Goal: Find specific page/section: Find specific page/section

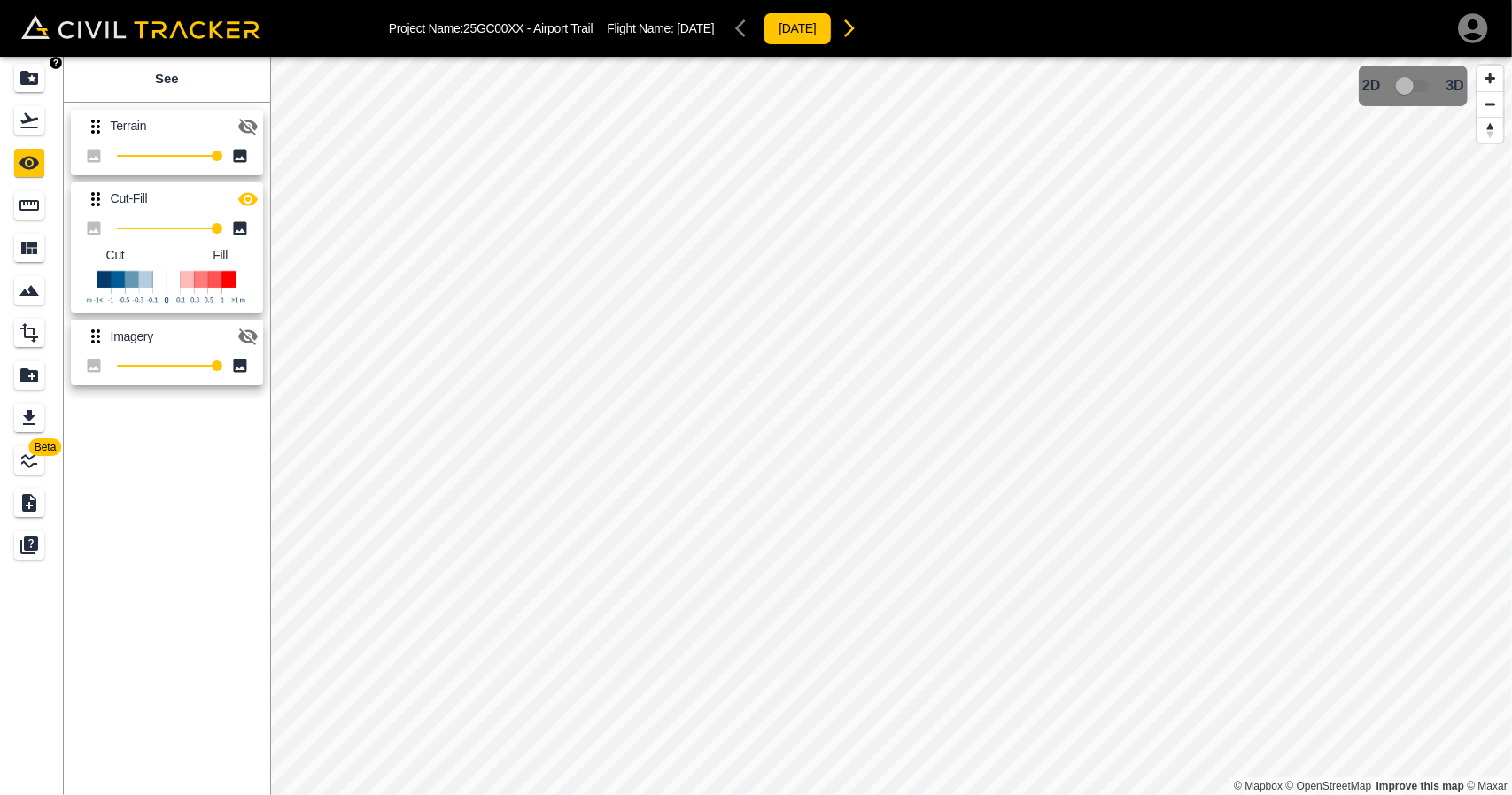
click at [30, 86] on icon "Projects" at bounding box center [29, 77] width 21 height 21
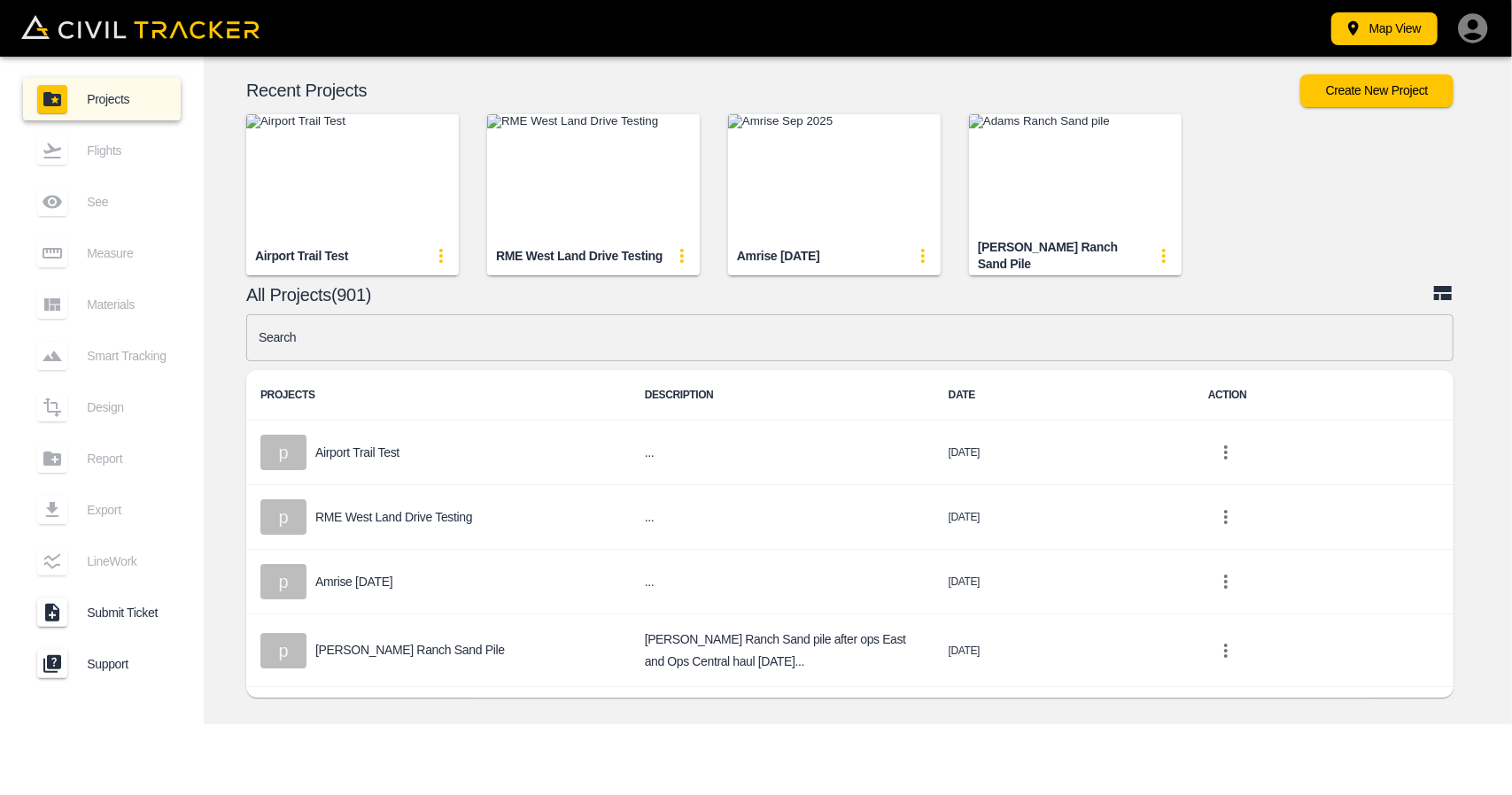
click at [682, 328] on input "text" at bounding box center [850, 338] width 1207 height 47
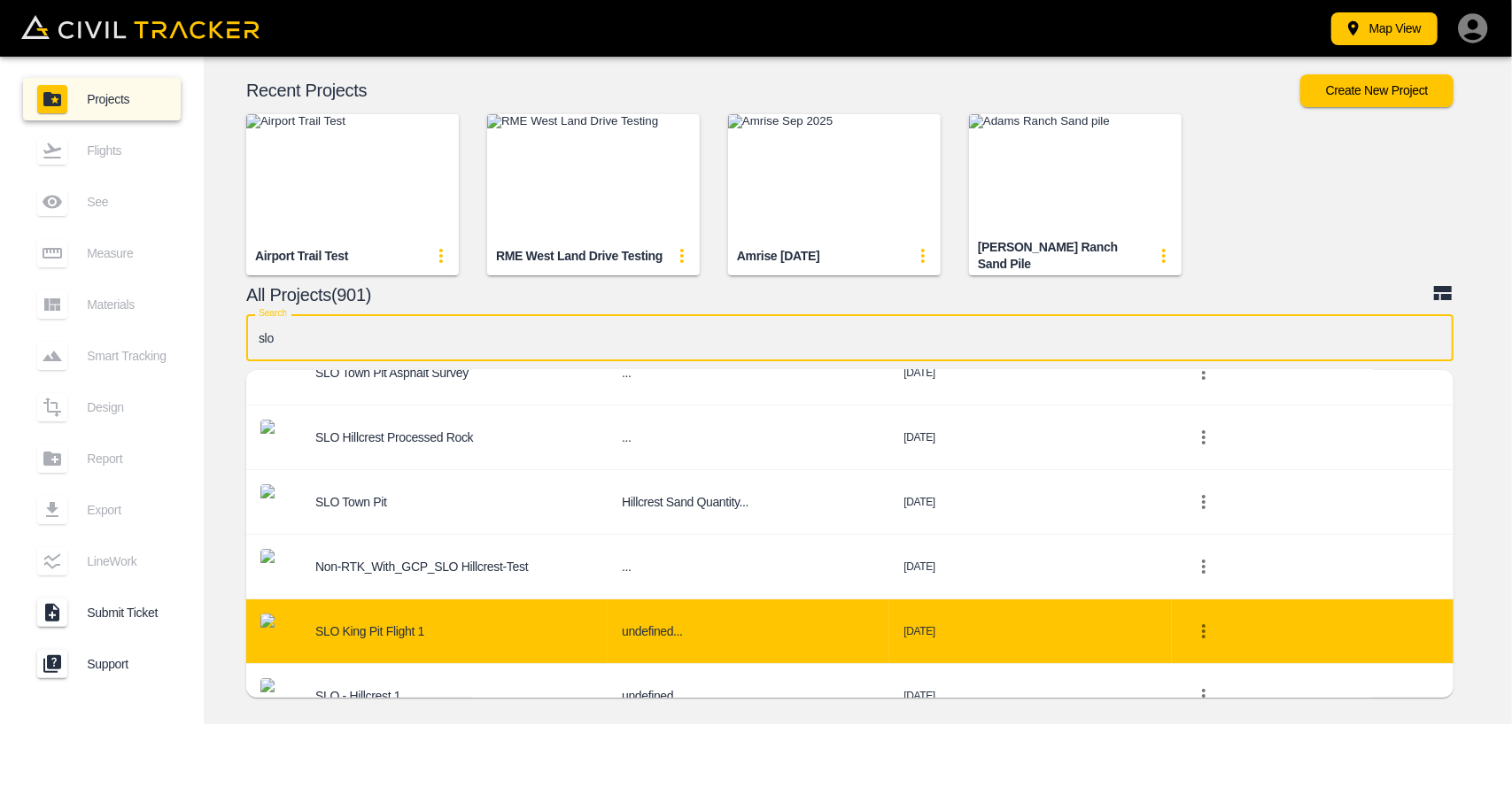
scroll to position [108, 0]
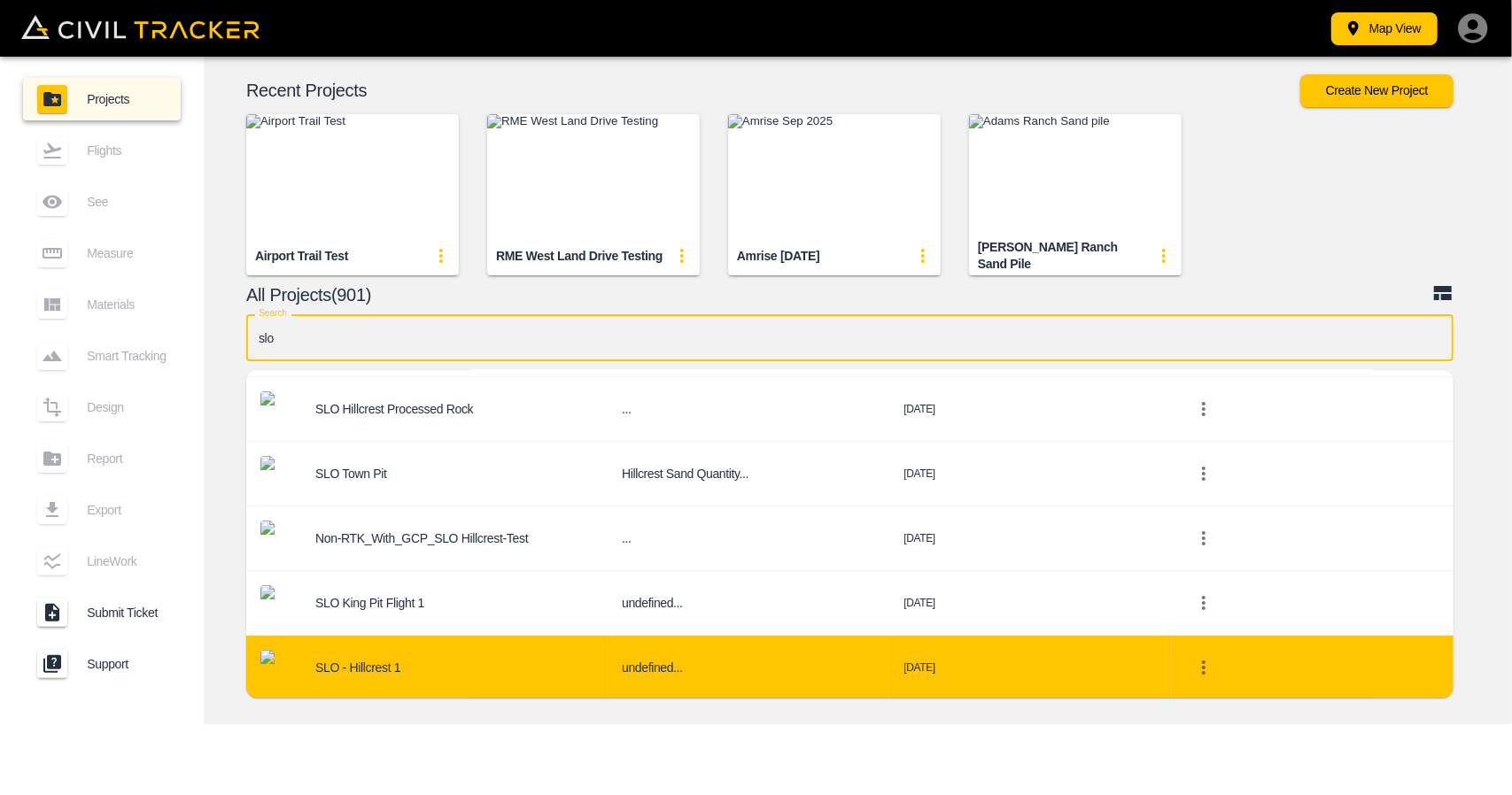
type input "slo"
click at [439, 650] on div "SLO - Hillcrest 1" at bounding box center [427, 667] width 333 height 35
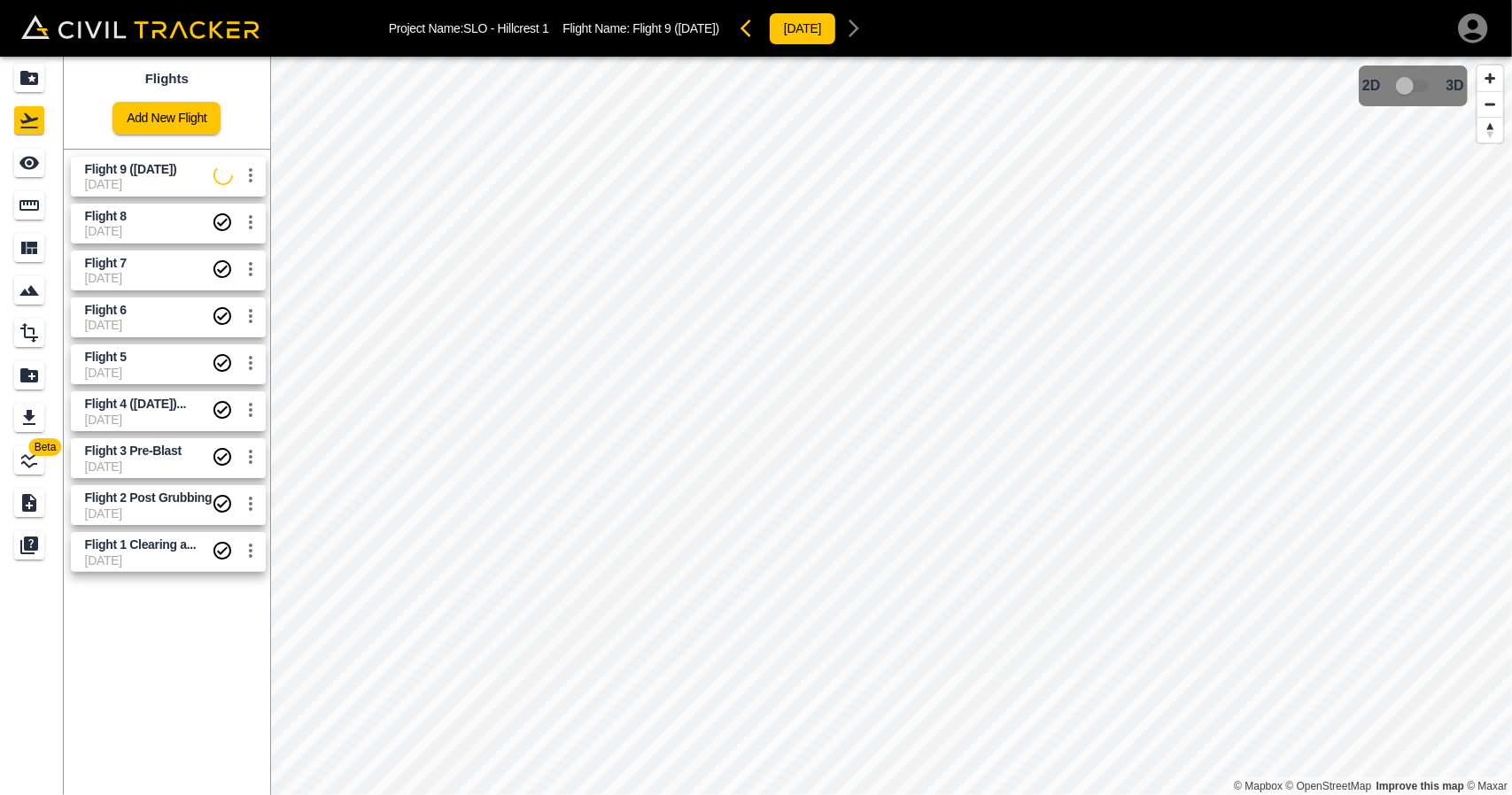
click at [133, 169] on span "Flight 9 ([DATE])" at bounding box center [131, 168] width 92 height 14
click at [0, 171] on link at bounding box center [31, 163] width 63 height 42
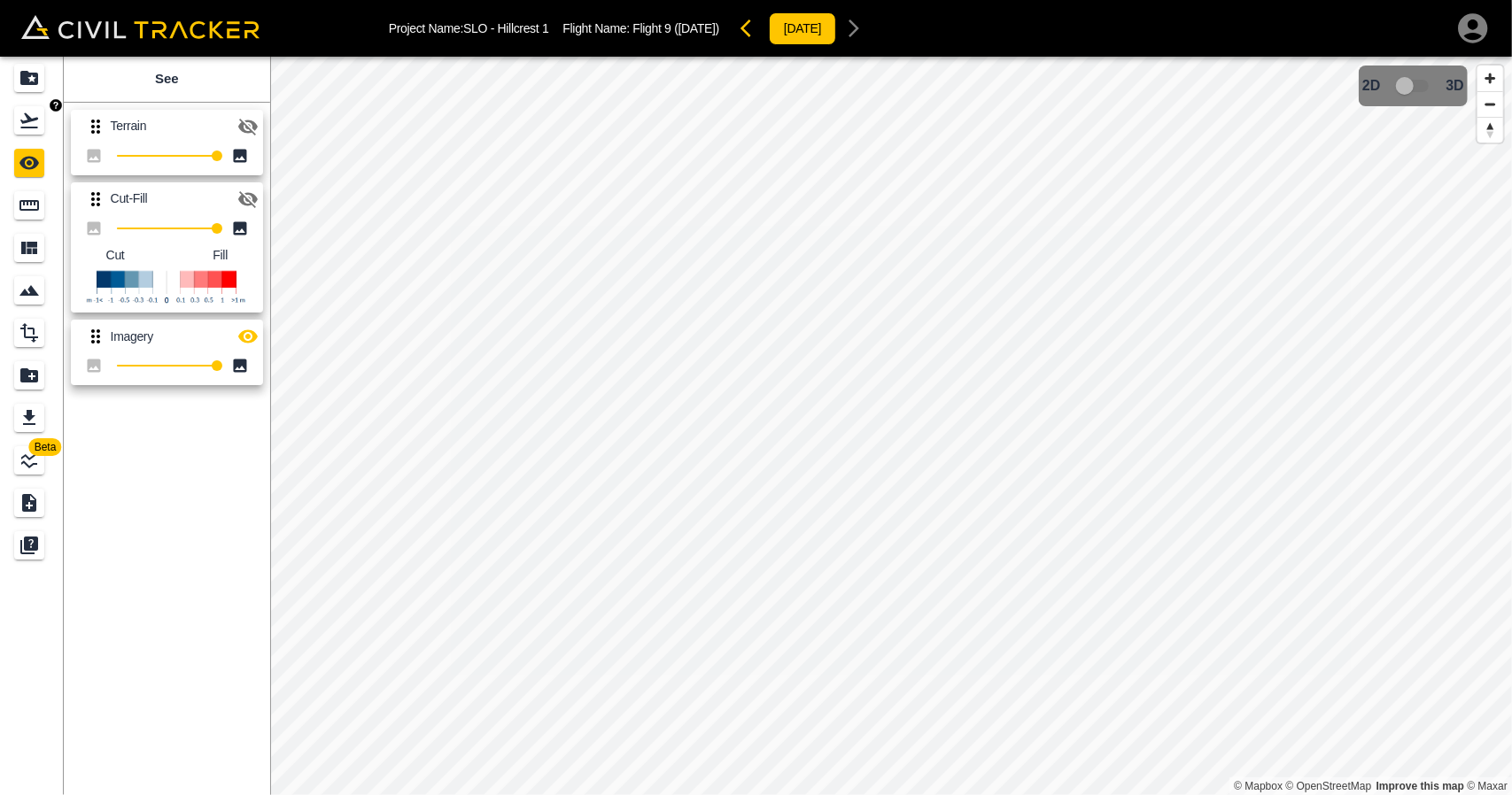
click at [9, 125] on link at bounding box center [31, 121] width 63 height 42
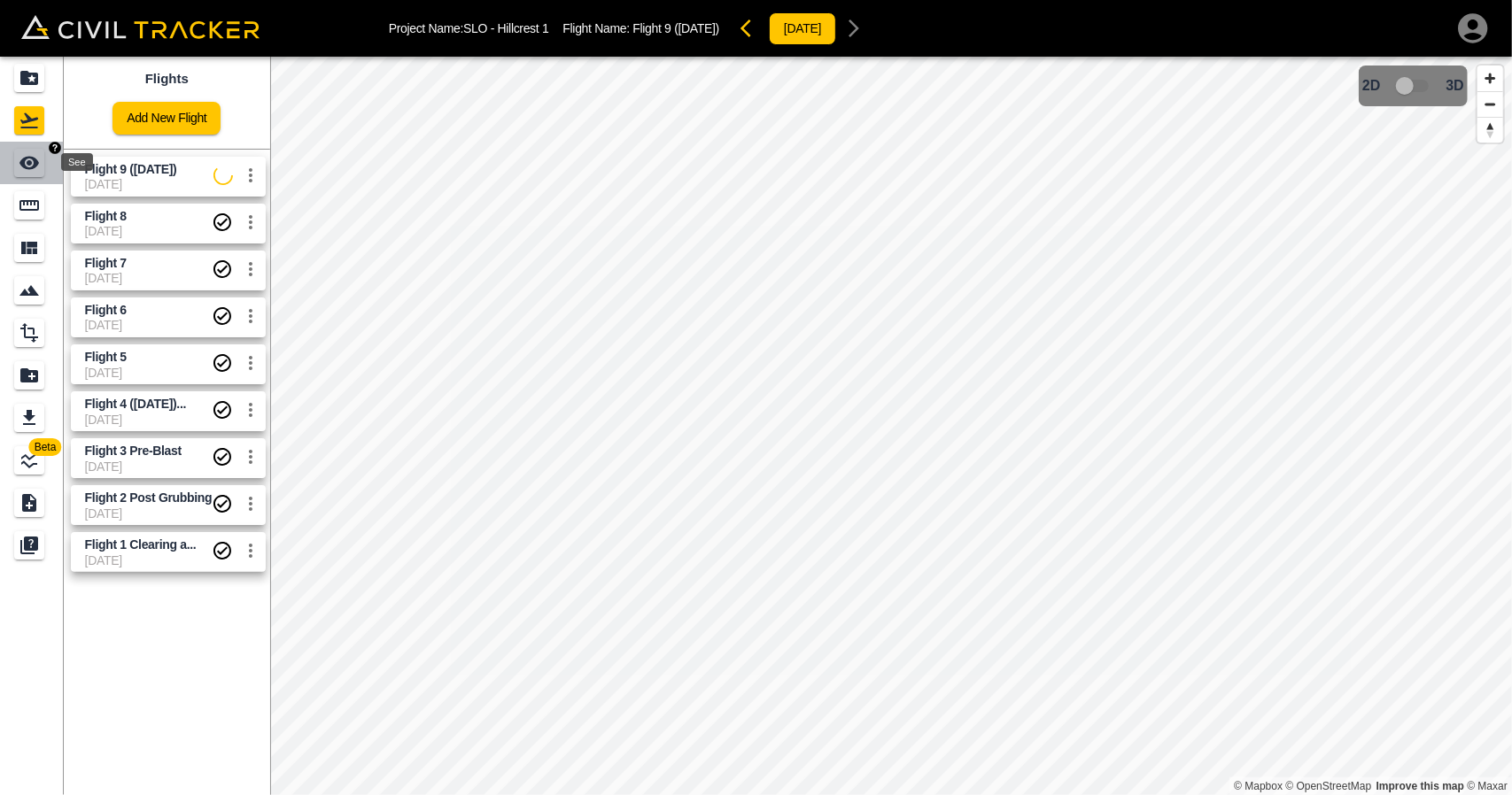
click at [35, 160] on icon "See" at bounding box center [29, 163] width 19 height 13
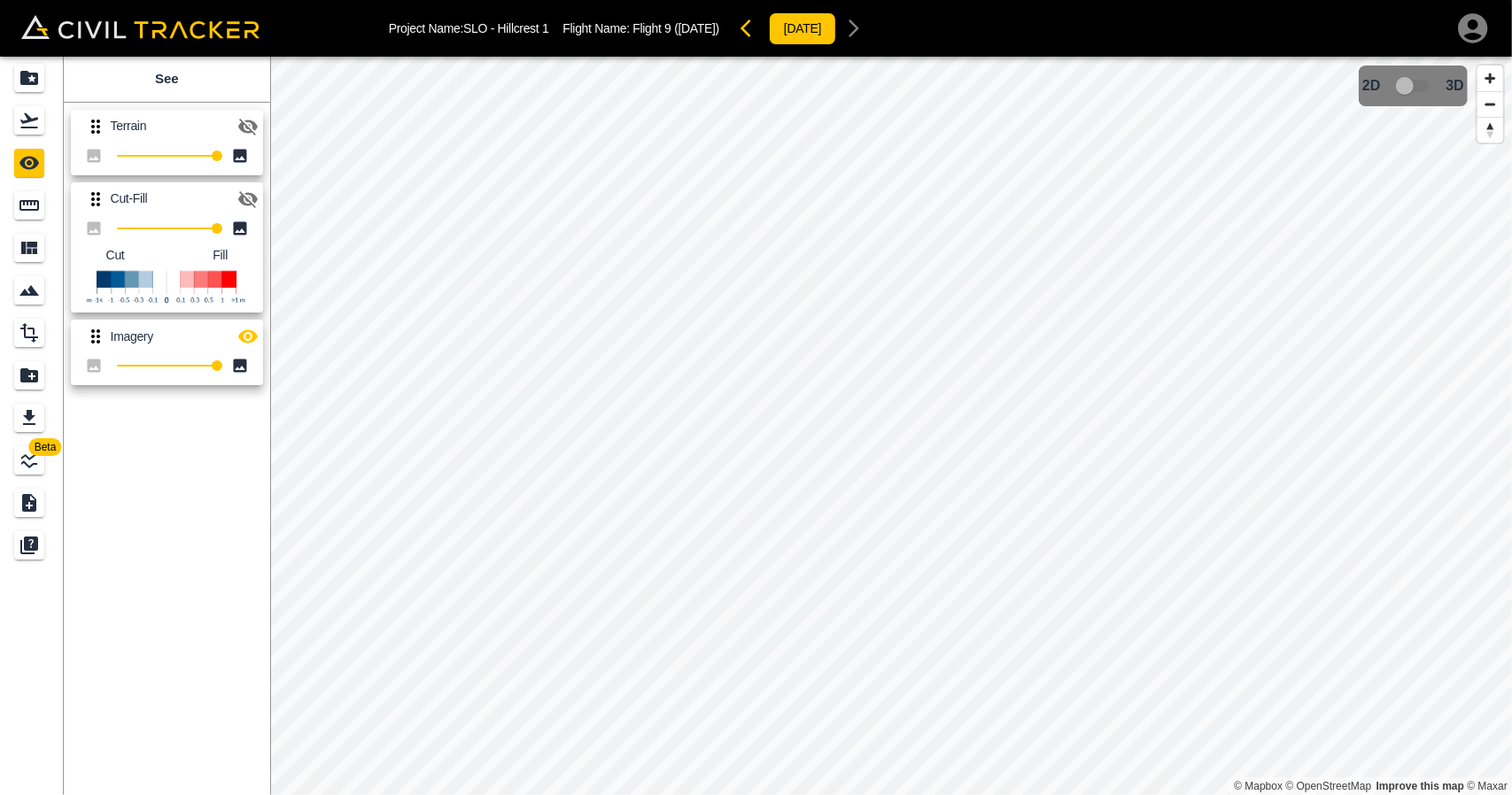
click at [244, 202] on icon "button" at bounding box center [248, 200] width 19 height 17
click at [249, 337] on icon "button" at bounding box center [248, 337] width 19 height 13
click at [762, 29] on icon "button" at bounding box center [751, 28] width 21 height 21
click at [252, 193] on icon "button" at bounding box center [248, 200] width 19 height 17
click at [245, 332] on icon "button" at bounding box center [248, 337] width 19 height 13
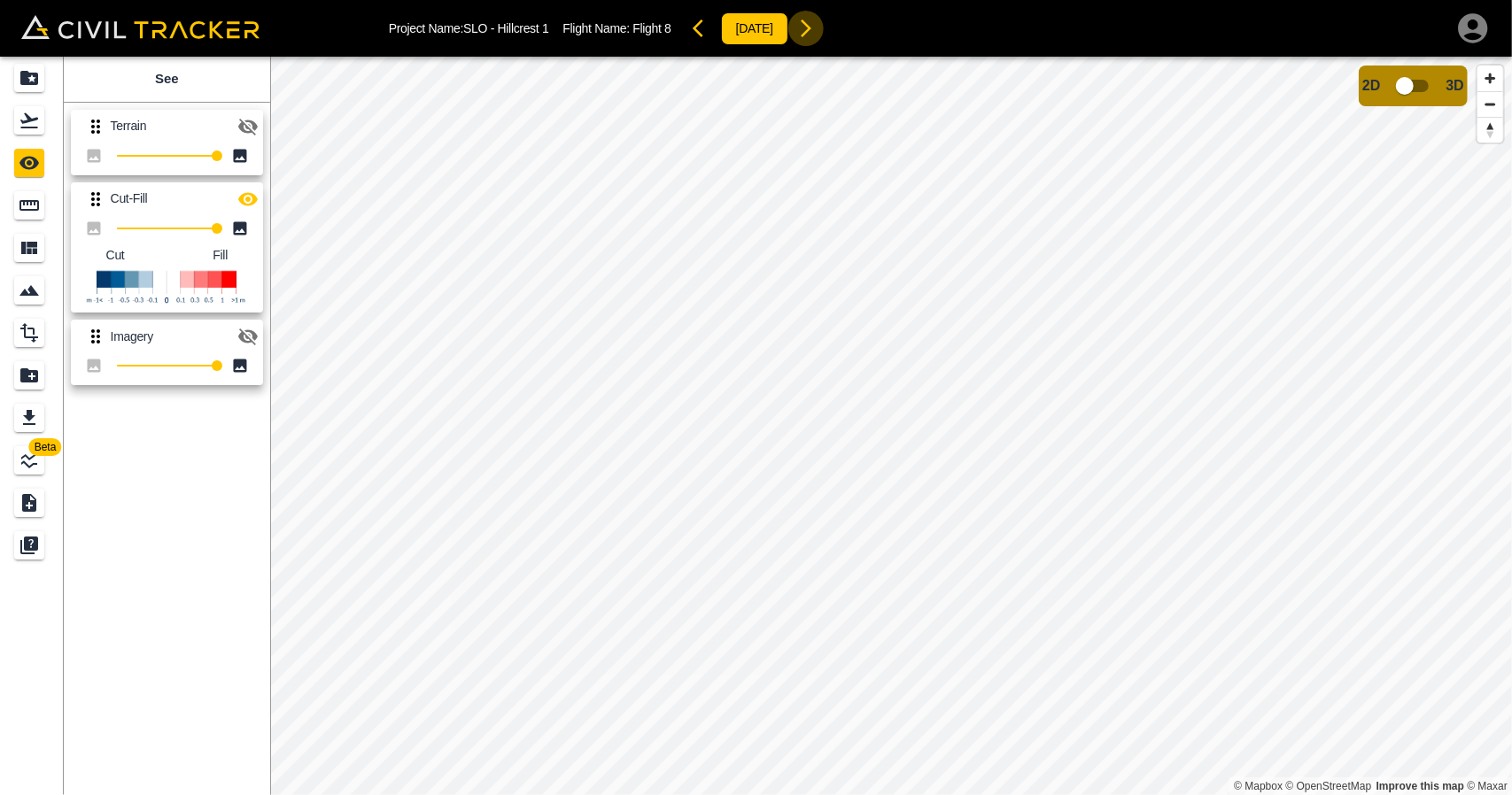
click at [816, 36] on icon "button" at bounding box center [805, 28] width 21 height 21
click at [252, 122] on icon "button" at bounding box center [248, 127] width 19 height 17
click at [762, 23] on icon "button" at bounding box center [751, 28] width 21 height 21
click at [245, 202] on icon "button" at bounding box center [248, 199] width 19 height 13
click at [249, 121] on icon "button" at bounding box center [248, 127] width 19 height 17
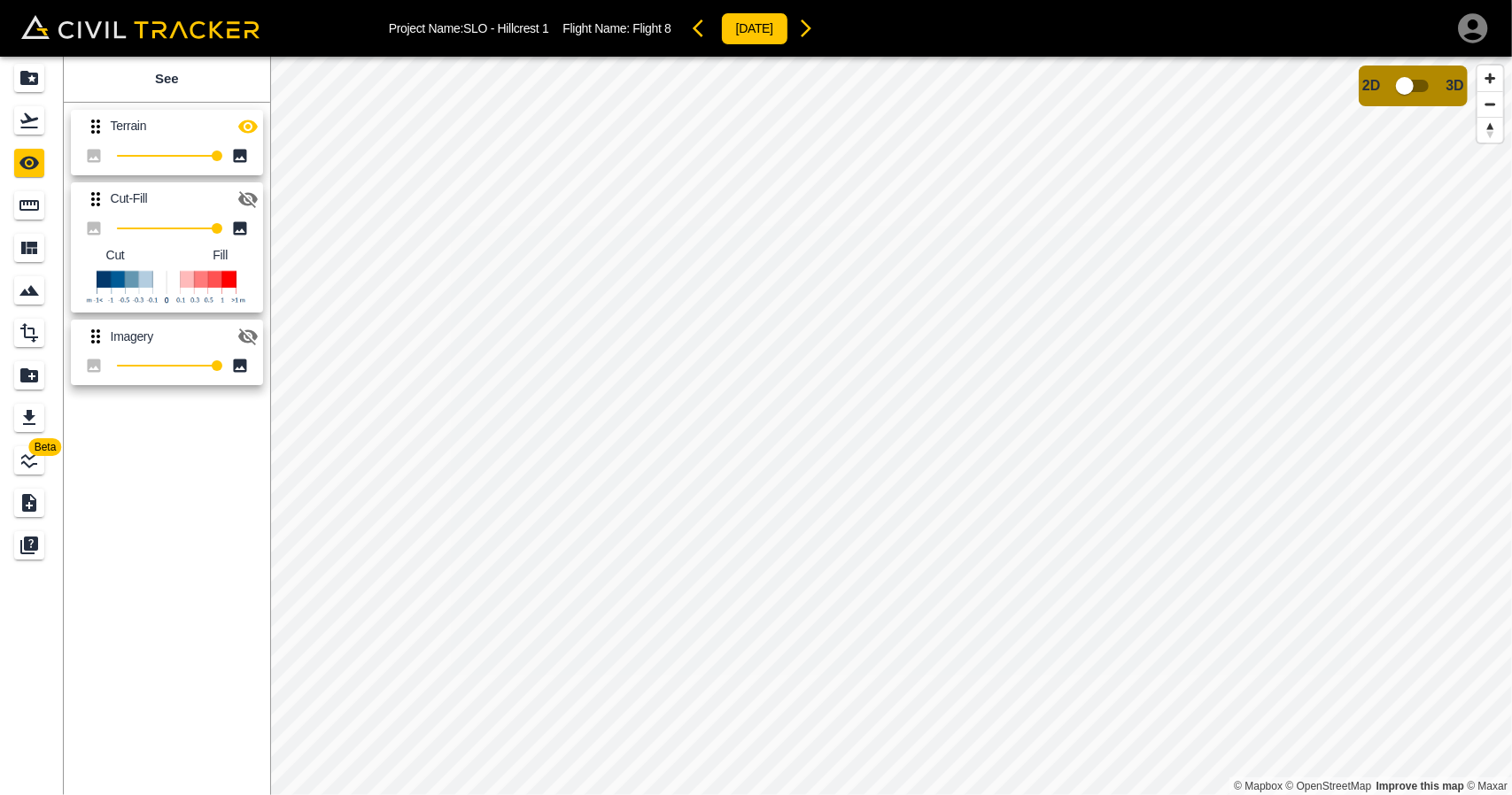
click at [816, 33] on icon "button" at bounding box center [805, 28] width 21 height 21
click at [762, 31] on icon "button" at bounding box center [751, 28] width 21 height 21
click at [816, 32] on icon "button" at bounding box center [805, 28] width 21 height 21
click at [256, 130] on icon "button" at bounding box center [248, 126] width 21 height 21
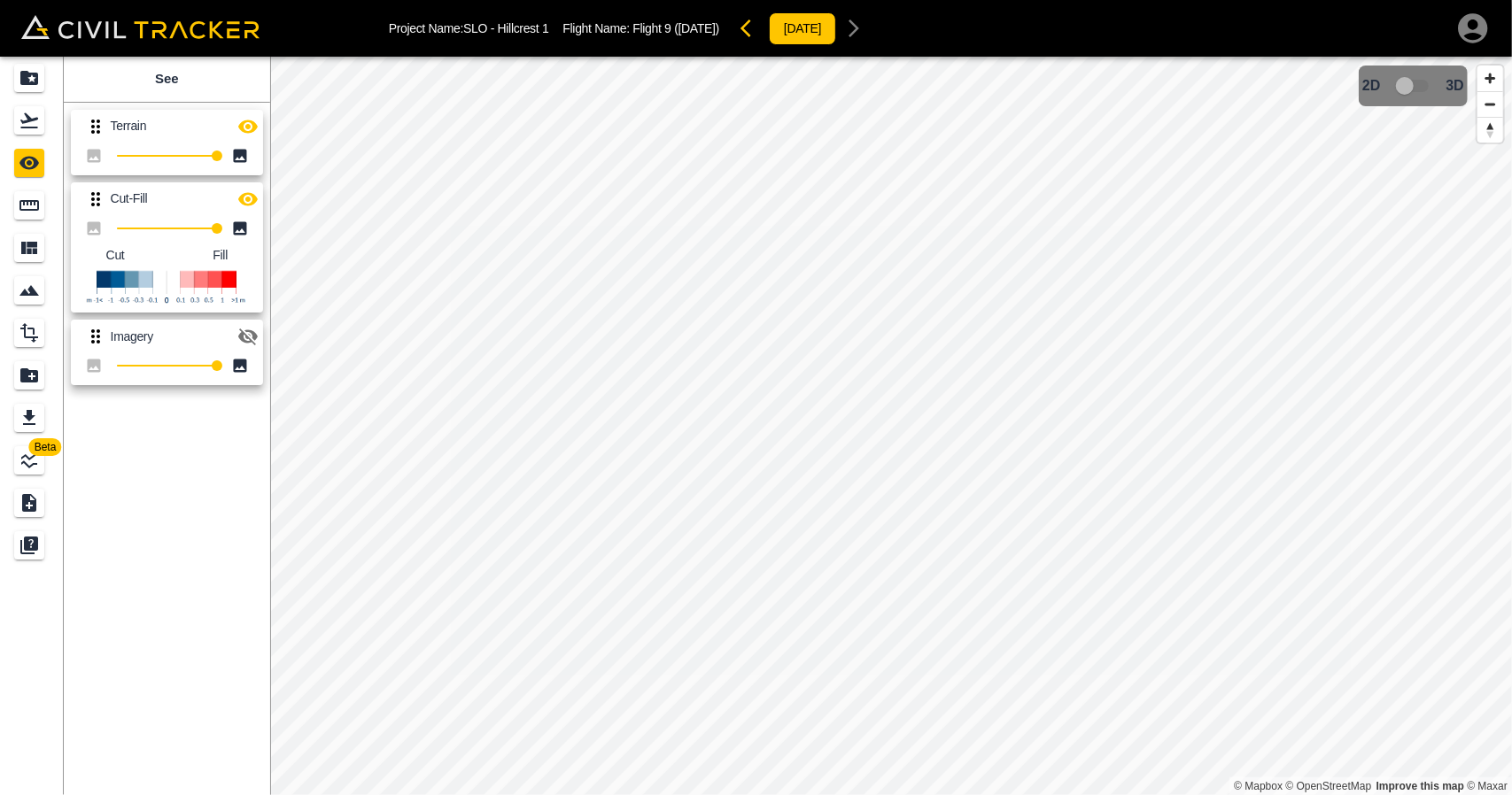
click at [256, 130] on icon "button" at bounding box center [248, 126] width 21 height 21
click at [251, 132] on icon "button" at bounding box center [248, 126] width 21 height 21
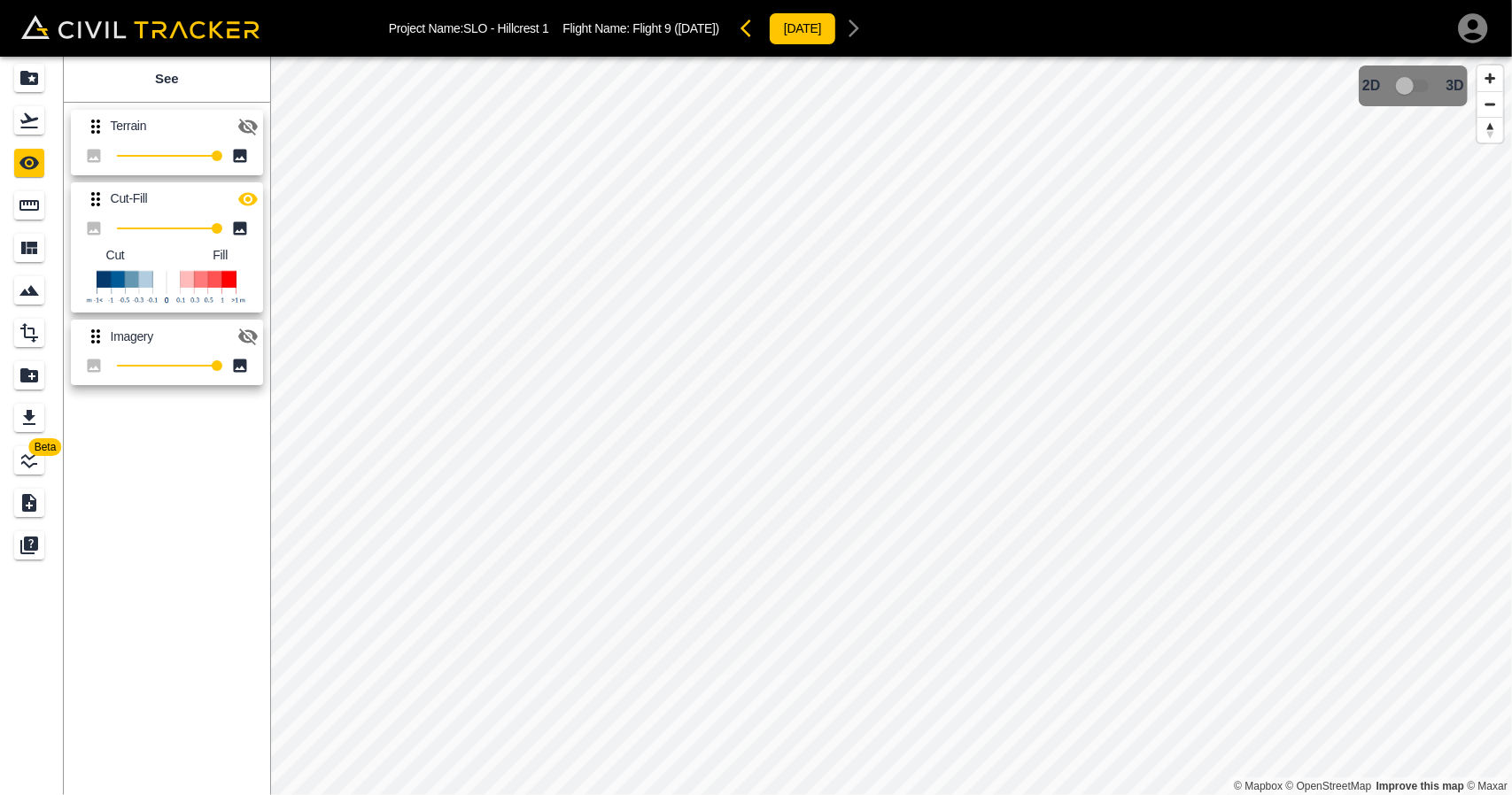
click at [762, 28] on icon "button" at bounding box center [751, 28] width 21 height 21
click at [243, 333] on icon "button" at bounding box center [248, 337] width 19 height 17
click at [244, 121] on icon "button" at bounding box center [248, 126] width 19 height 13
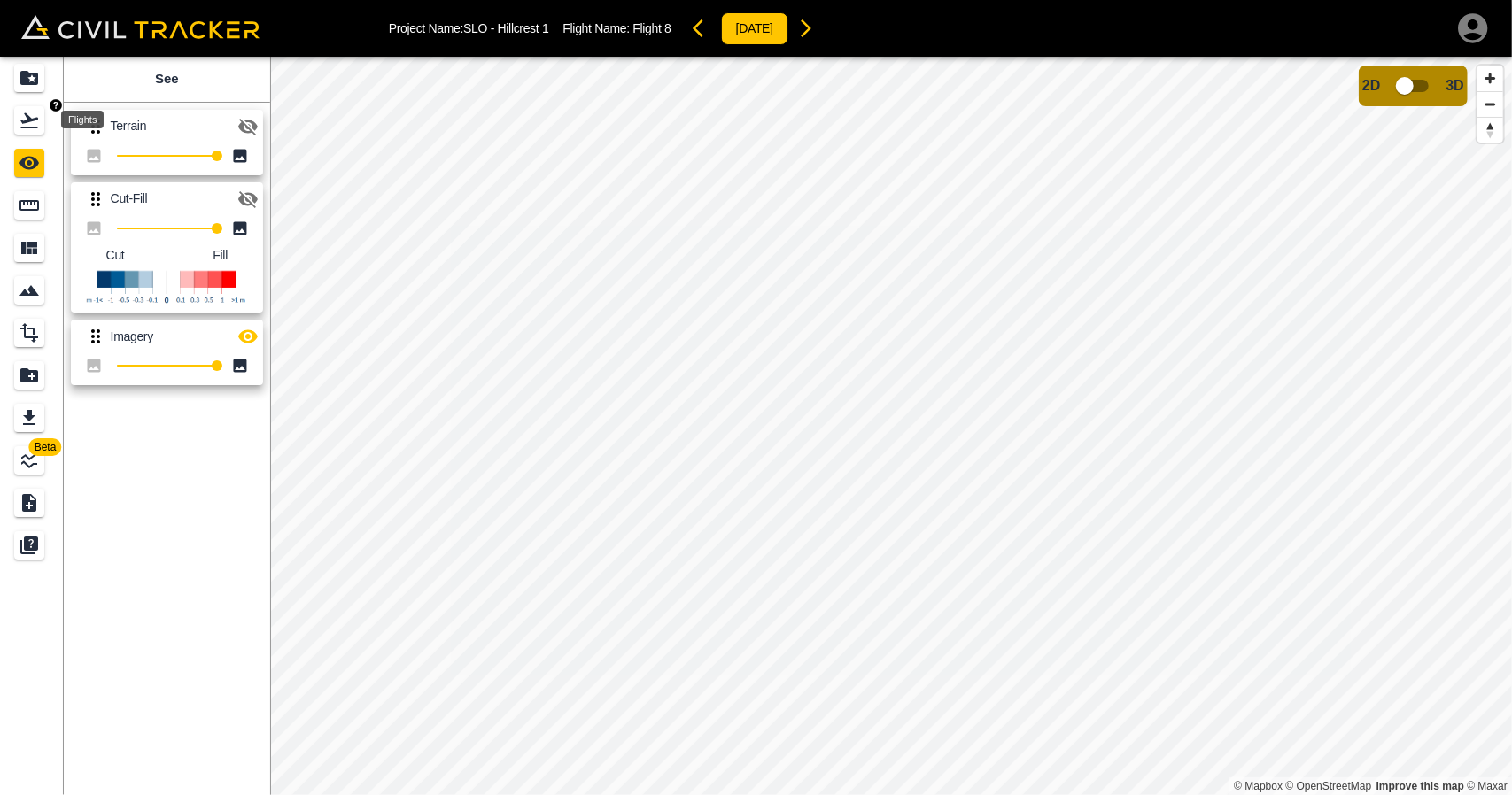
click at [40, 132] on div "Flights" at bounding box center [29, 120] width 30 height 29
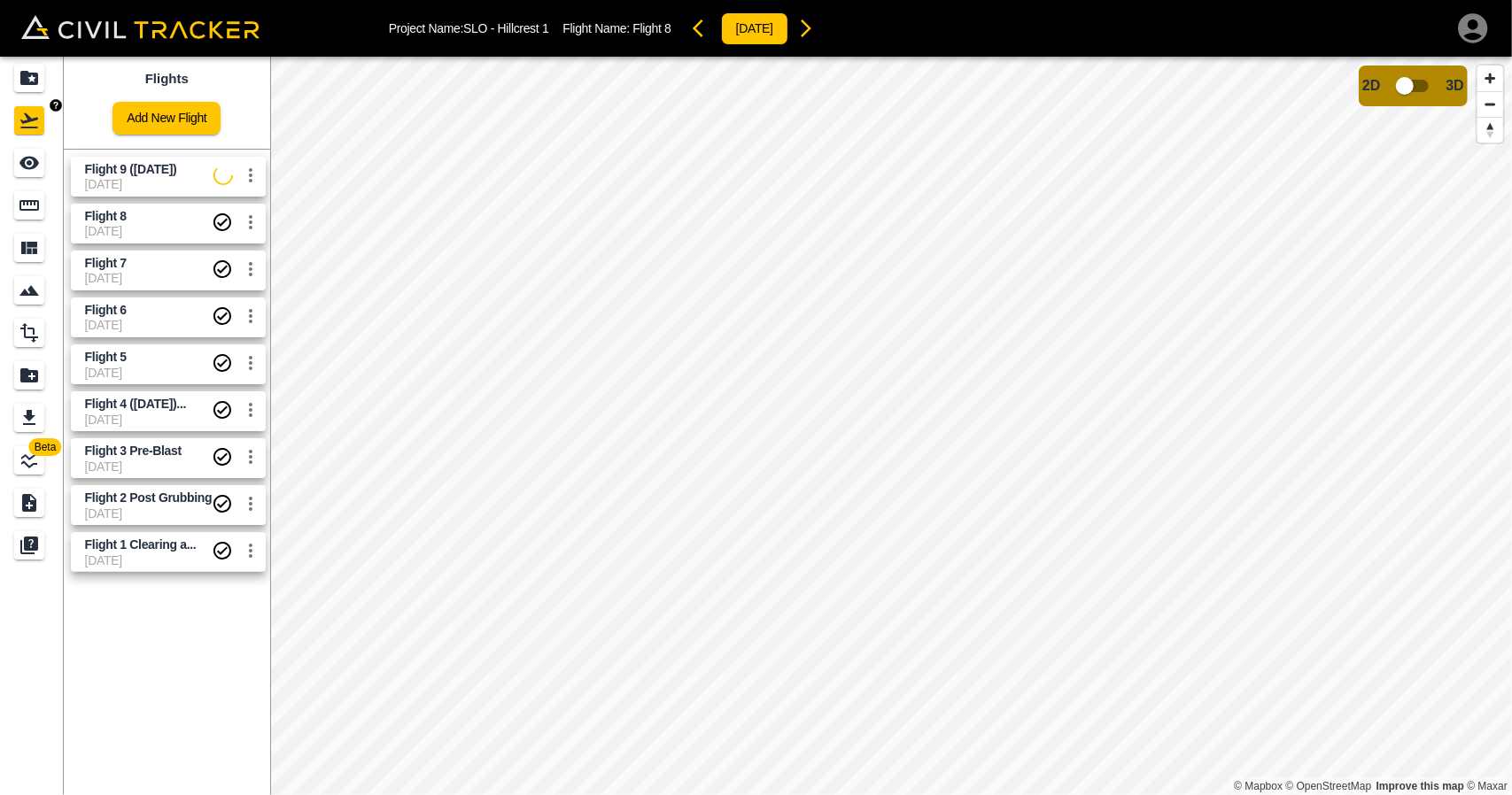
click at [40, 83] on div "Projects" at bounding box center [29, 77] width 30 height 29
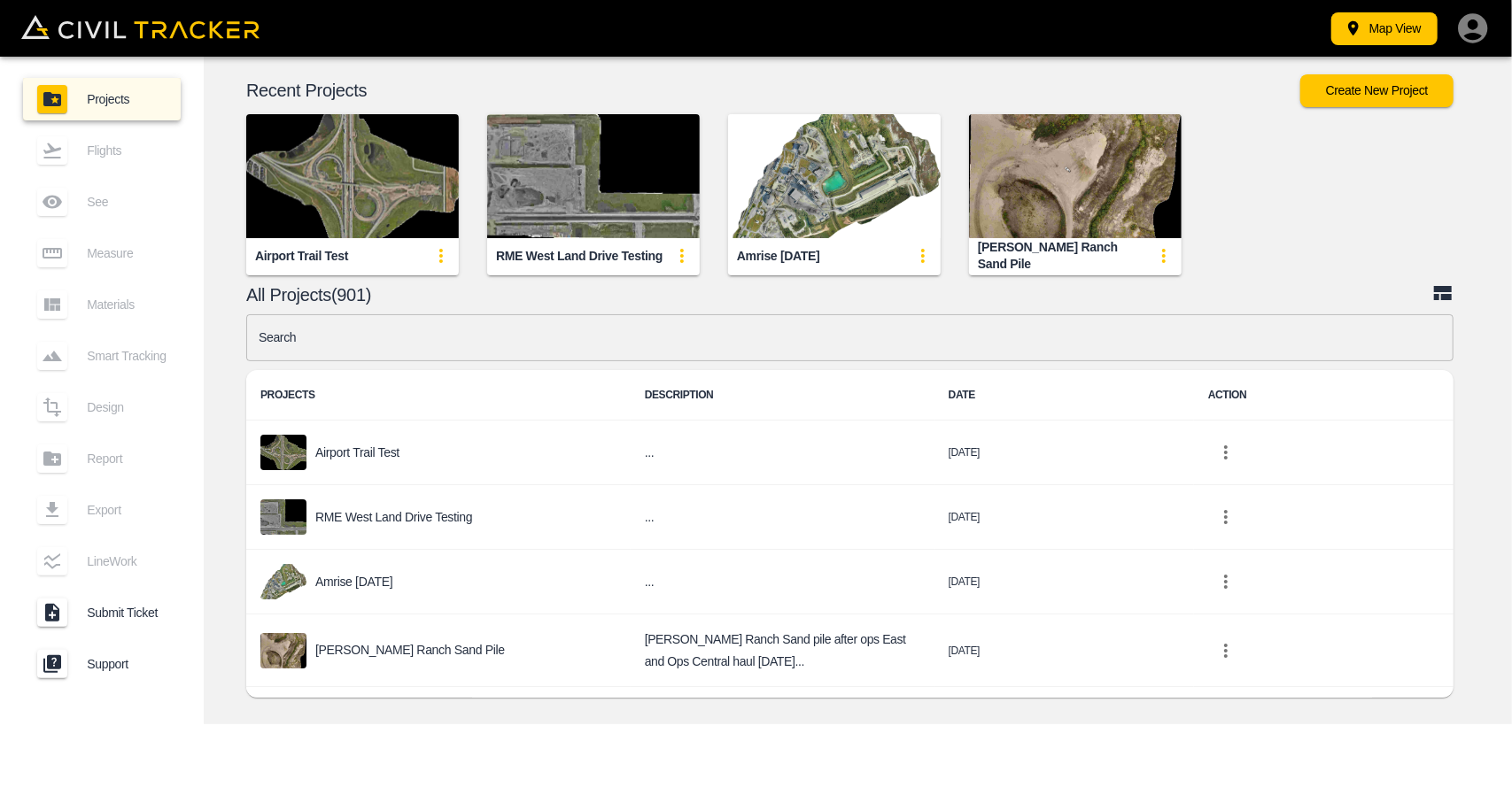
click at [340, 350] on input "text" at bounding box center [850, 338] width 1207 height 47
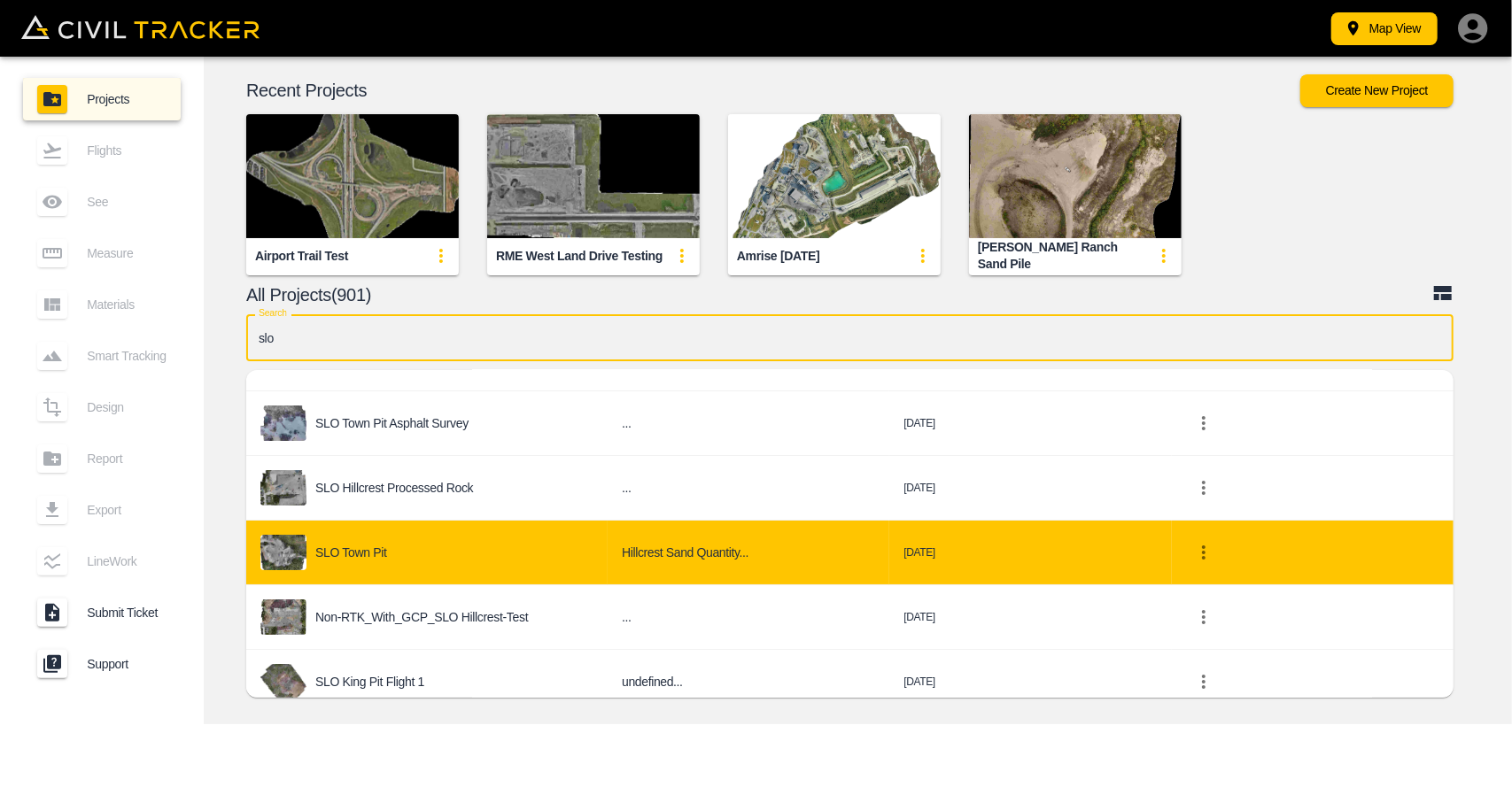
scroll to position [108, 0]
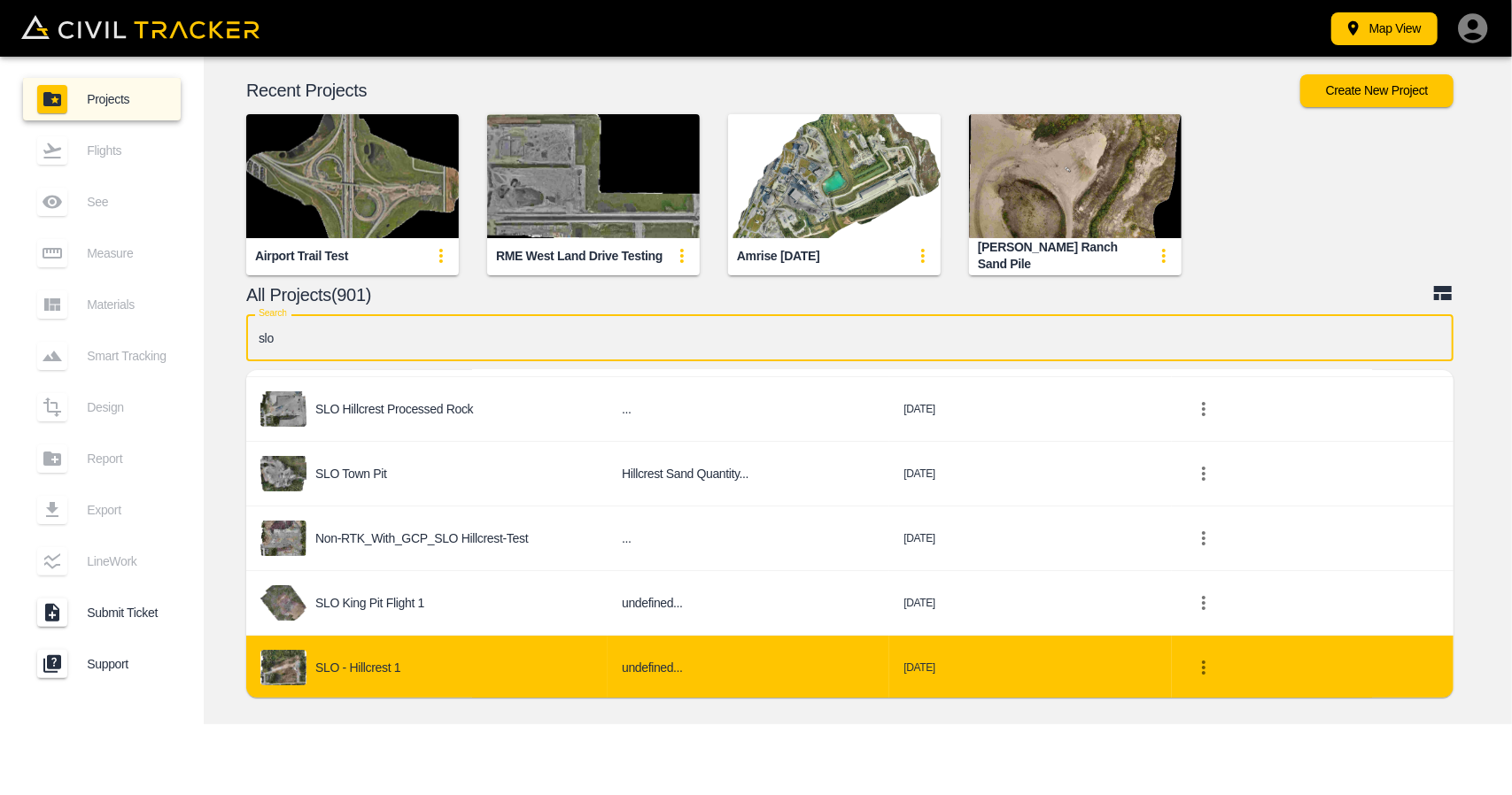
type input "slo"
click at [388, 658] on div "SLO - Hillcrest 1" at bounding box center [427, 667] width 333 height 35
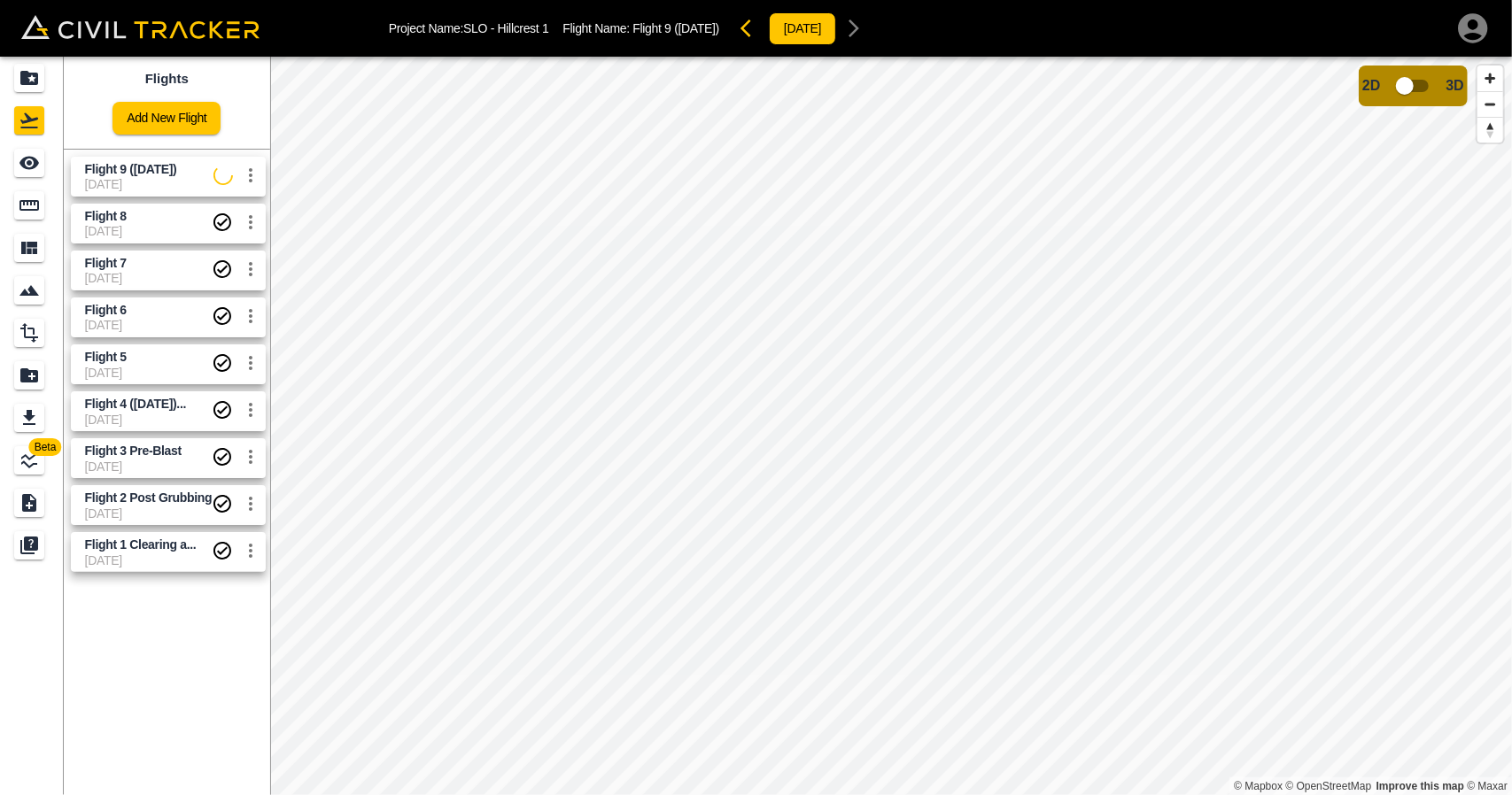
click at [136, 181] on span "[DATE]" at bounding box center [149, 183] width 130 height 14
click at [42, 160] on div "See" at bounding box center [29, 163] width 30 height 29
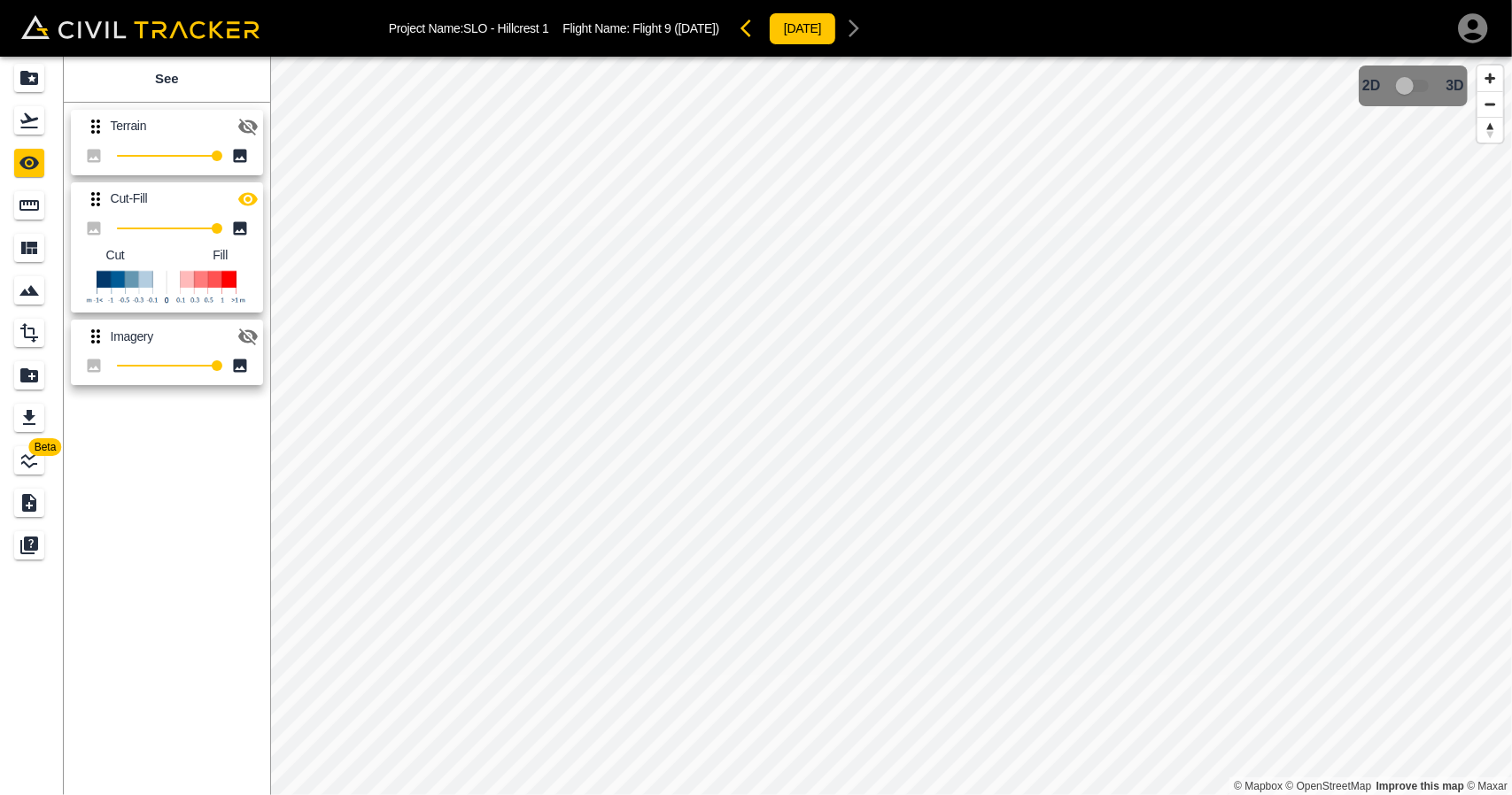
click at [255, 196] on icon "button" at bounding box center [248, 199] width 19 height 13
click at [253, 330] on icon "button" at bounding box center [248, 336] width 21 height 21
click at [9, 123] on link at bounding box center [31, 121] width 63 height 42
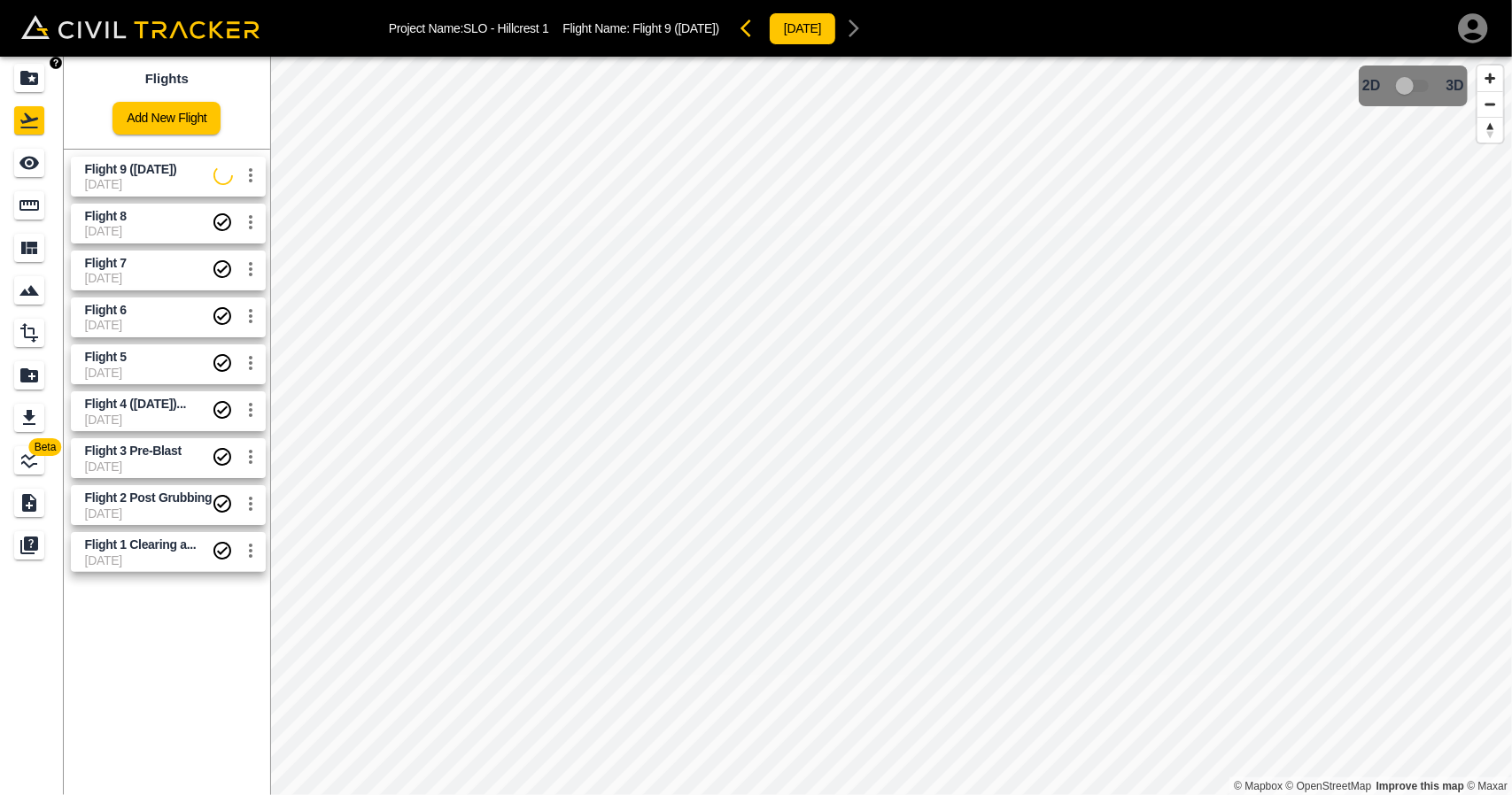
click at [20, 68] on icon "Projects" at bounding box center [29, 77] width 21 height 21
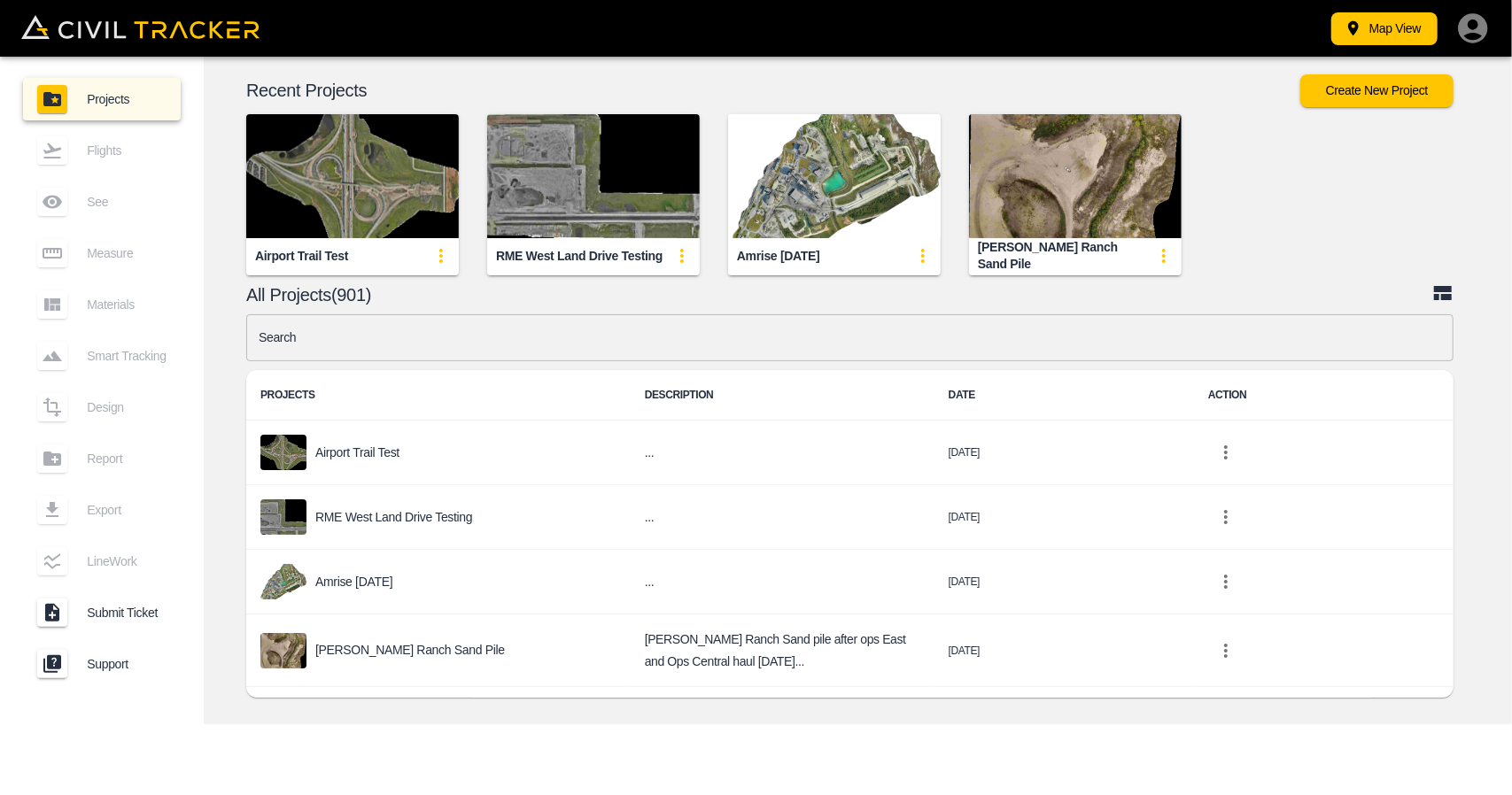
click at [425, 358] on input "text" at bounding box center [850, 338] width 1207 height 47
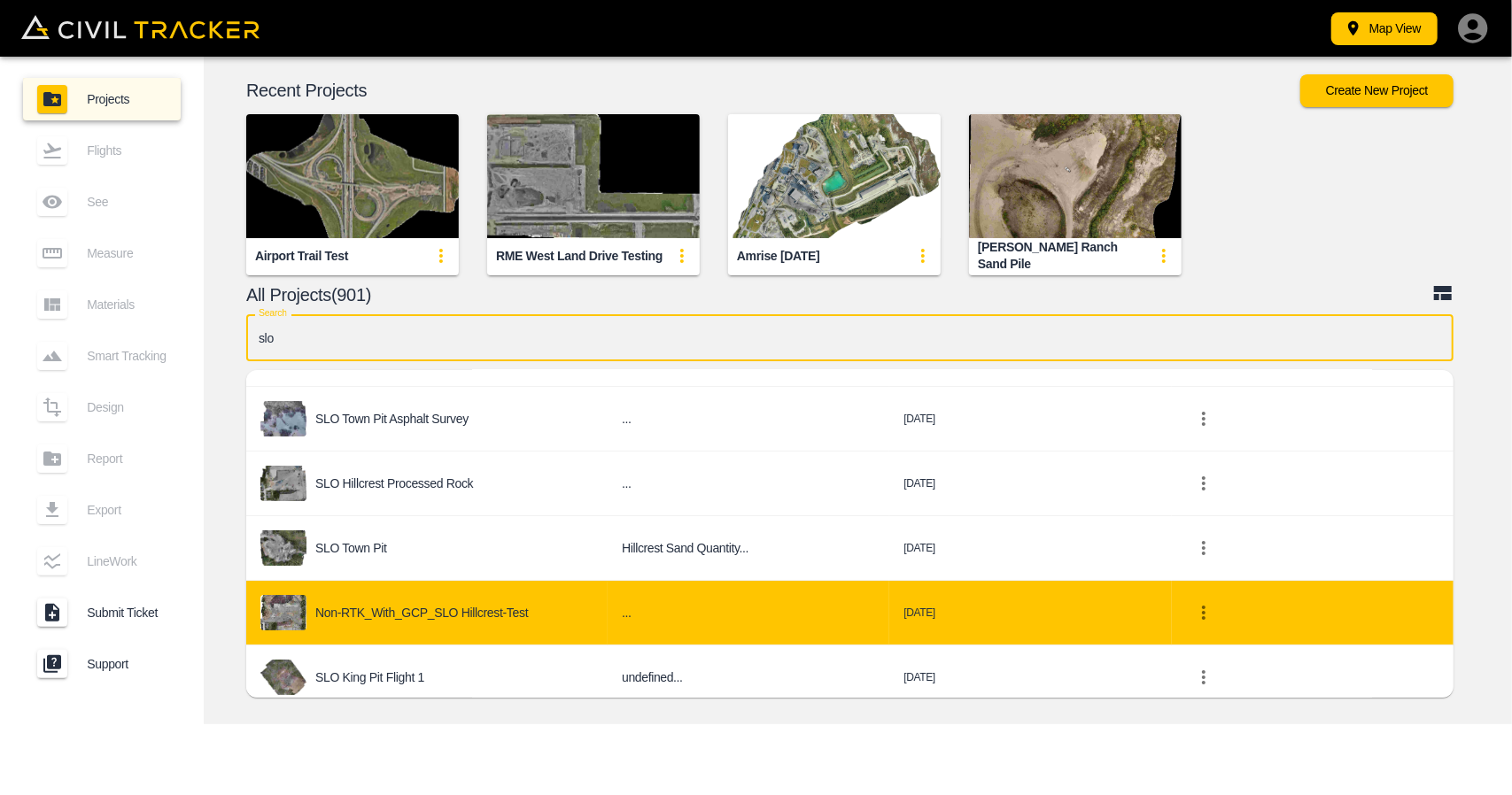
scroll to position [108, 0]
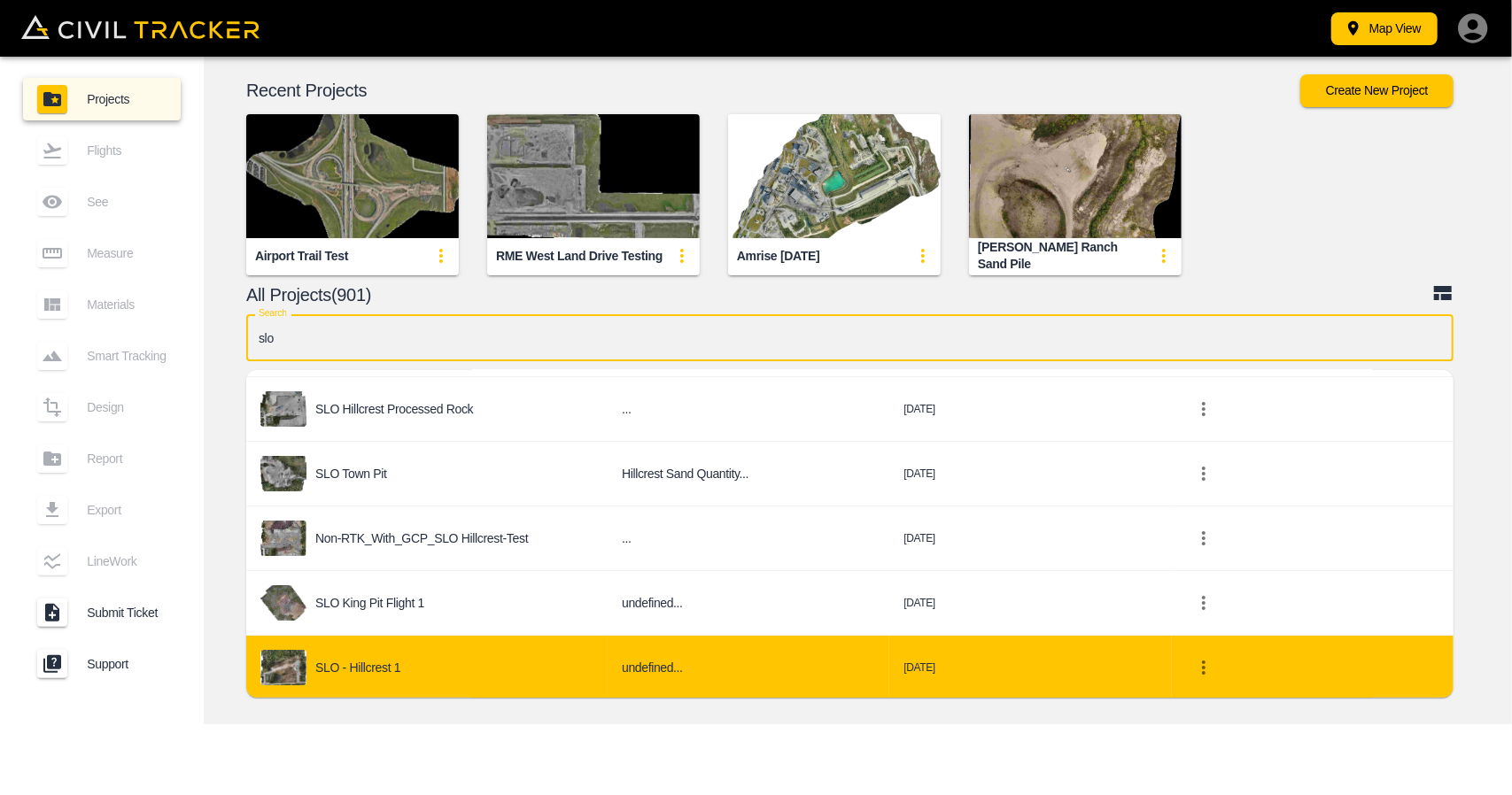
type input "slo"
click at [405, 651] on div "SLO - Hillcrest 1" at bounding box center [427, 667] width 333 height 35
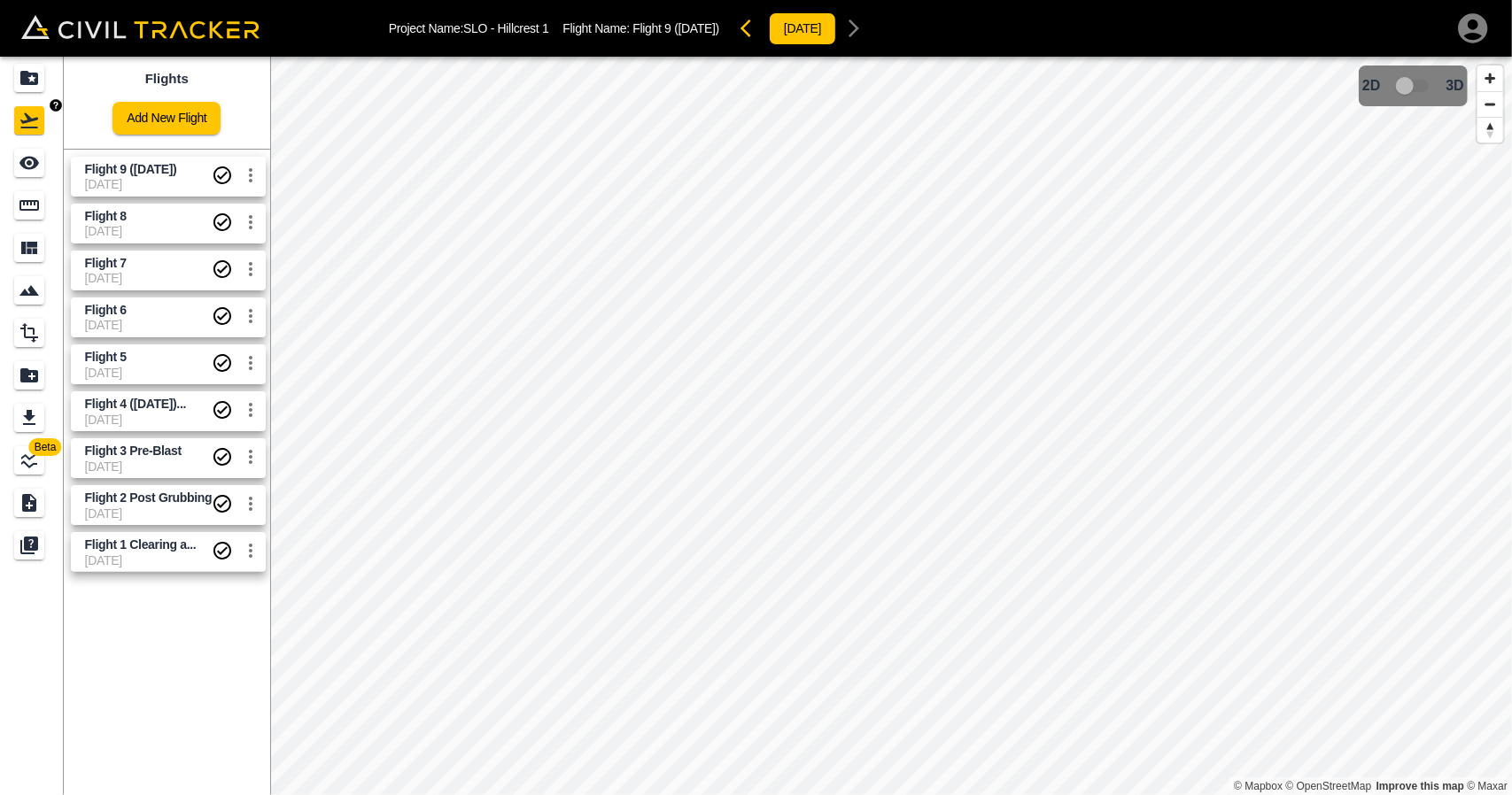
drag, startPoint x: 8, startPoint y: 146, endPoint x: 23, endPoint y: 146, distance: 15.0
click at [10, 146] on link at bounding box center [31, 163] width 63 height 42
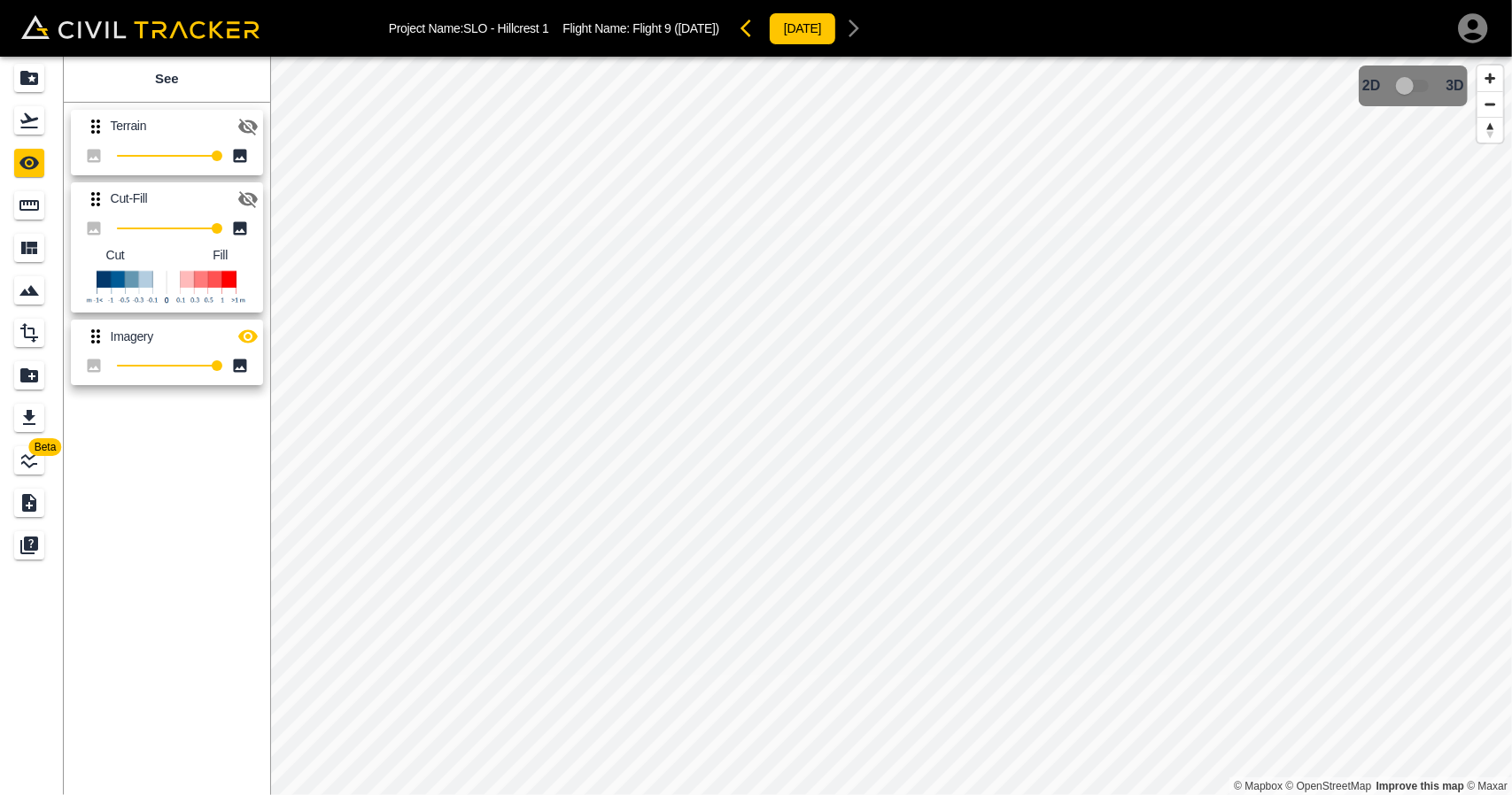
click at [249, 129] on icon "button" at bounding box center [248, 127] width 19 height 17
click at [248, 194] on icon "button" at bounding box center [248, 200] width 19 height 17
click at [250, 124] on icon "button" at bounding box center [248, 126] width 21 height 21
click at [247, 337] on icon "button" at bounding box center [248, 337] width 19 height 13
click at [14, 117] on link at bounding box center [31, 121] width 63 height 42
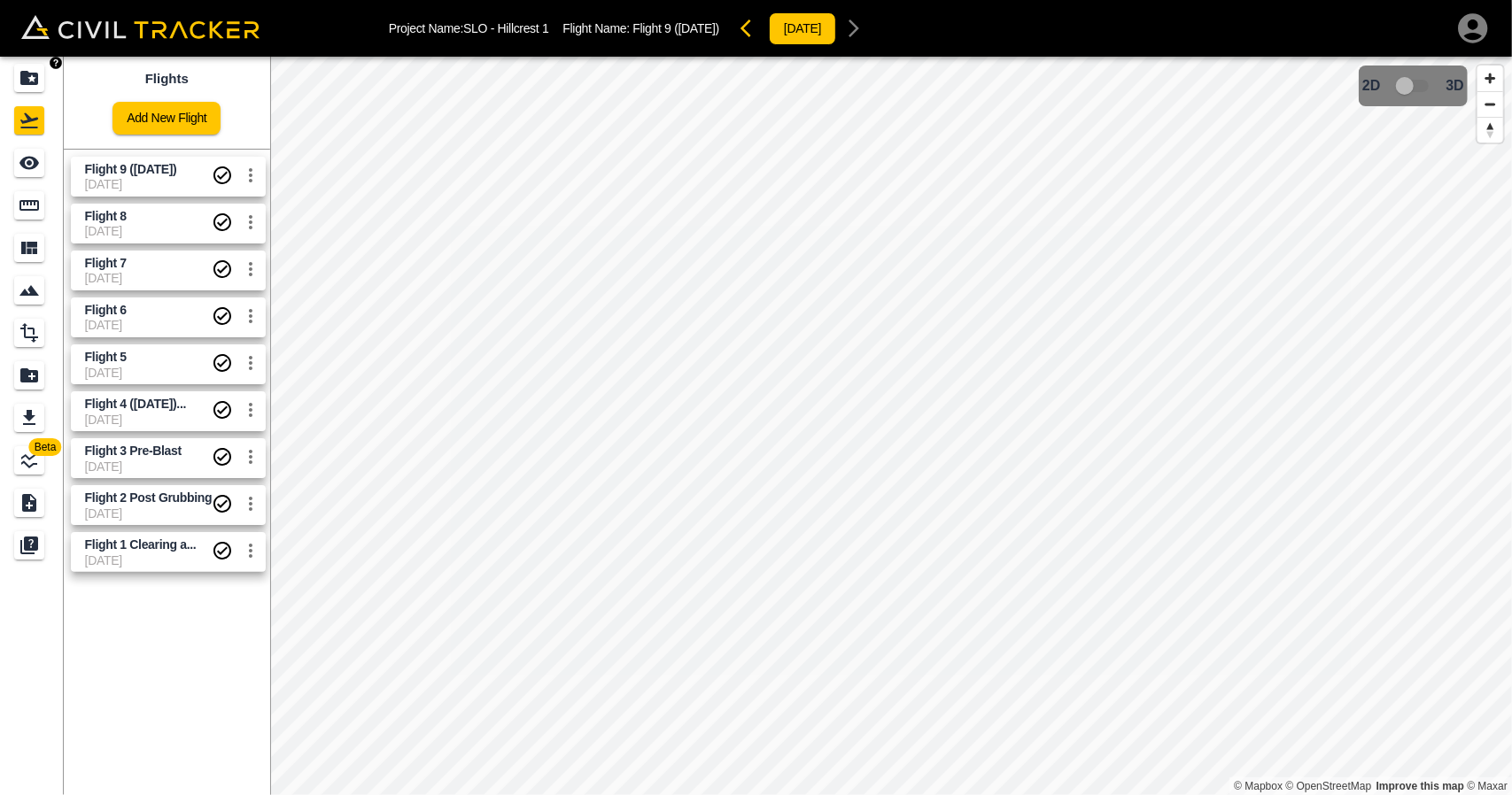
click at [27, 77] on icon "Projects" at bounding box center [29, 77] width 17 height 14
